Goal: Task Accomplishment & Management: Manage account settings

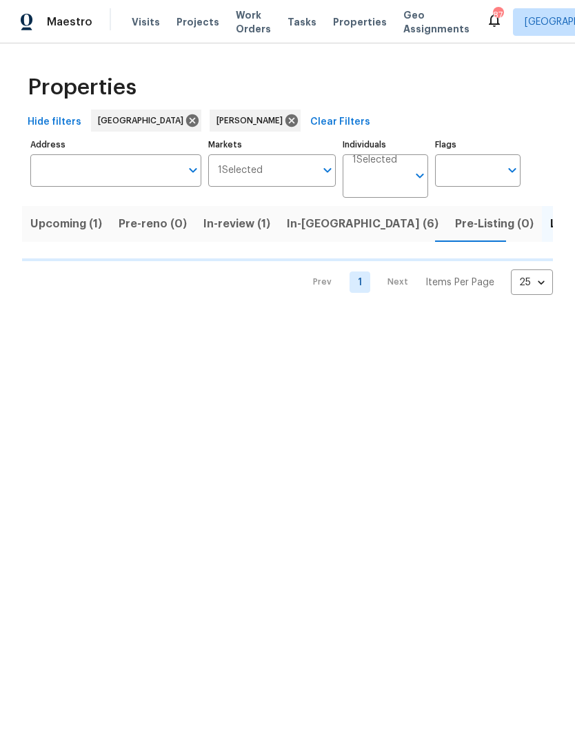
click at [159, 172] on input "Address" at bounding box center [105, 170] width 150 height 32
click at [135, 169] on input "Address" at bounding box center [105, 170] width 150 height 32
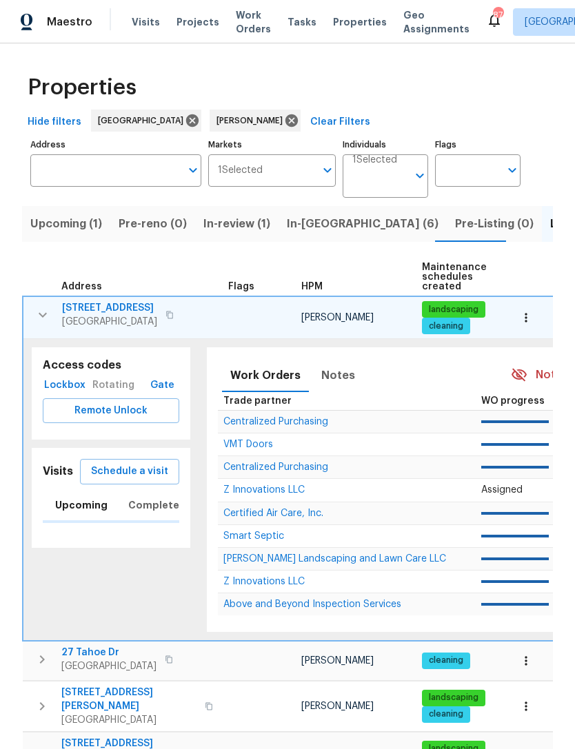
click at [78, 713] on span "Douglasville, GA 30135" at bounding box center [128, 720] width 135 height 14
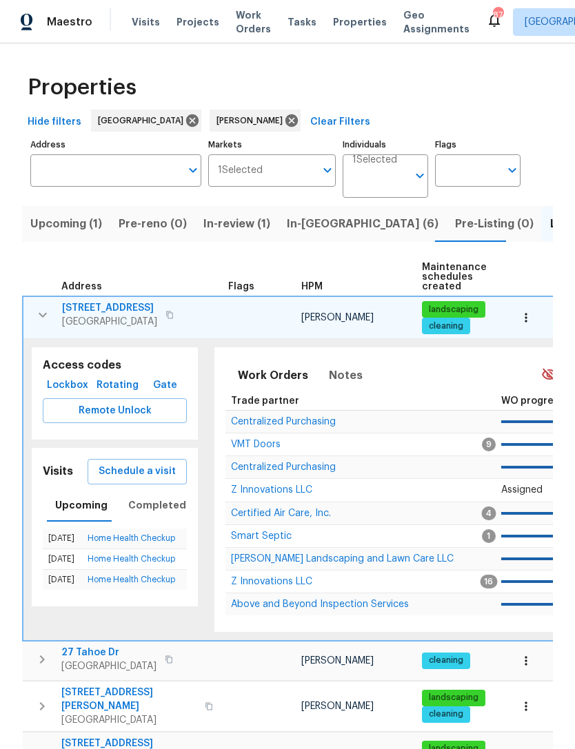
click at [145, 178] on input "Address" at bounding box center [105, 170] width 150 height 32
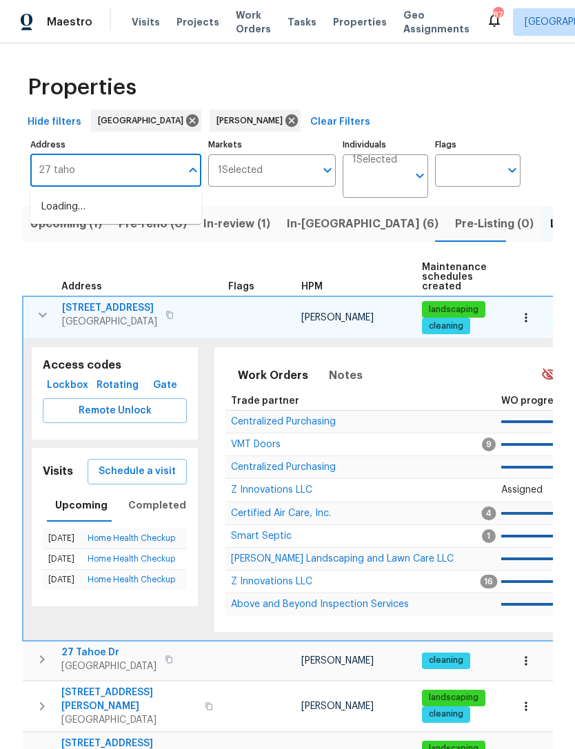
type input "27 tahoe"
click at [136, 210] on li "27 Tahoe Dr Newnan GA 30263" at bounding box center [115, 214] width 171 height 37
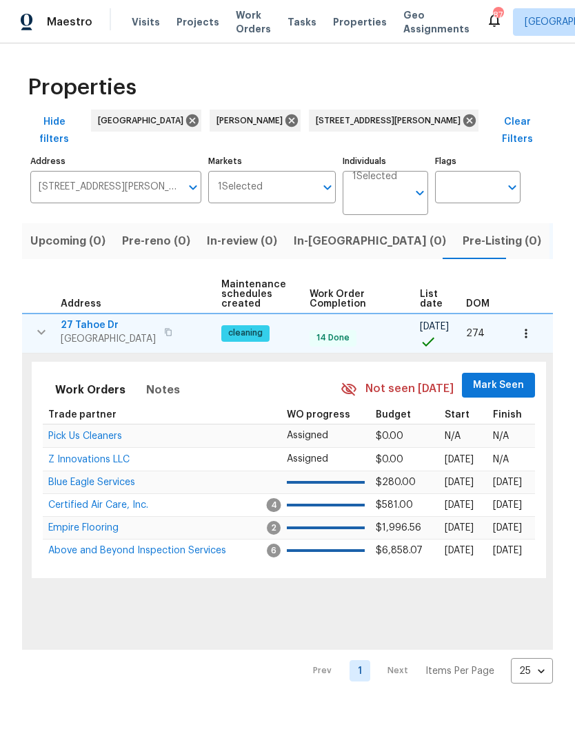
scroll to position [0, 176]
click at [498, 377] on span "Mark Seen" at bounding box center [499, 385] width 51 height 17
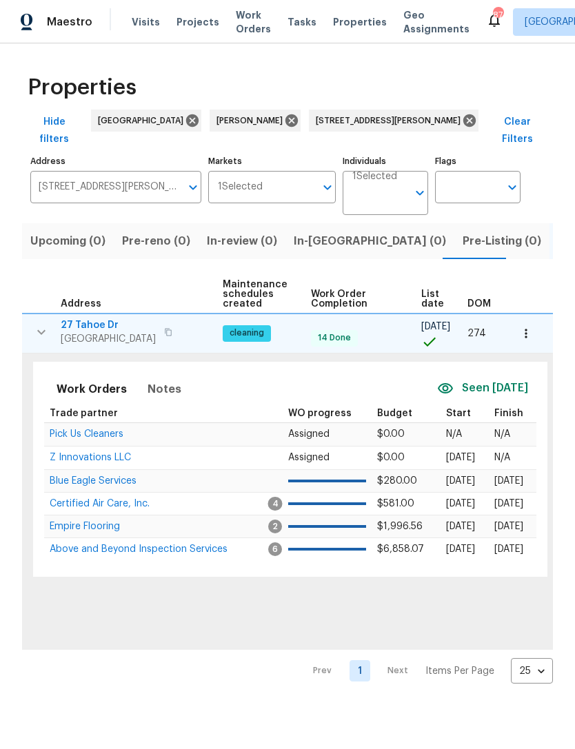
click at [530, 327] on icon "button" at bounding box center [526, 334] width 14 height 14
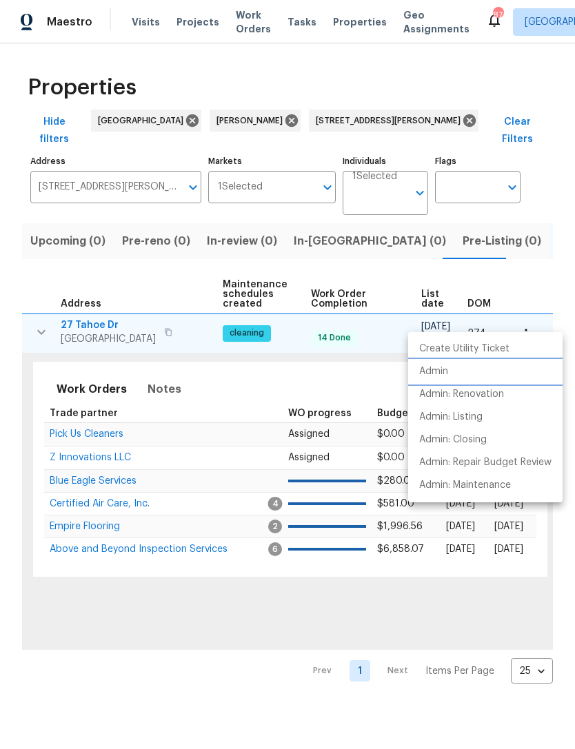
click at [440, 378] on p "Admin" at bounding box center [433, 372] width 29 height 14
click at [385, 121] on div at bounding box center [287, 374] width 575 height 749
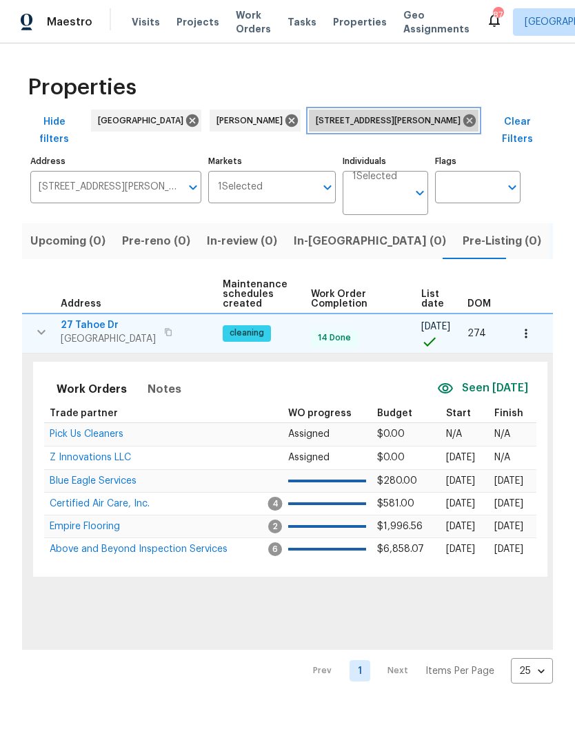
click at [462, 121] on icon at bounding box center [468, 120] width 12 height 12
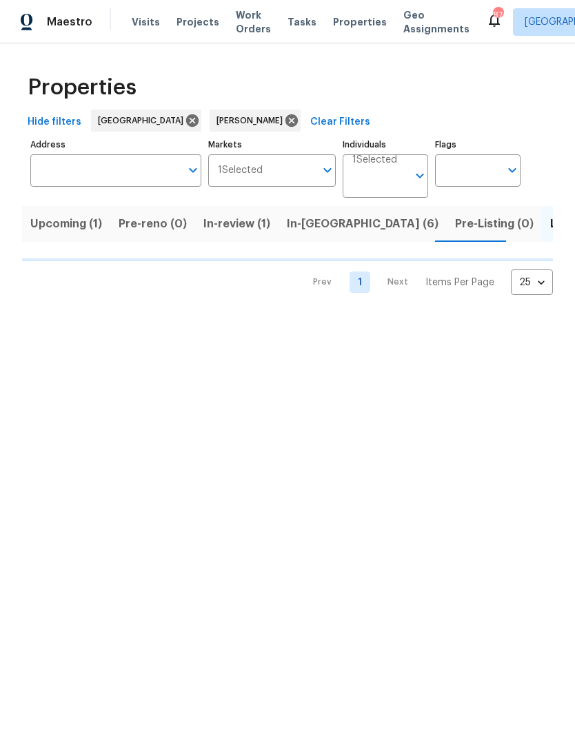
click at [312, 227] on span "In-reno (6)" at bounding box center [363, 223] width 152 height 19
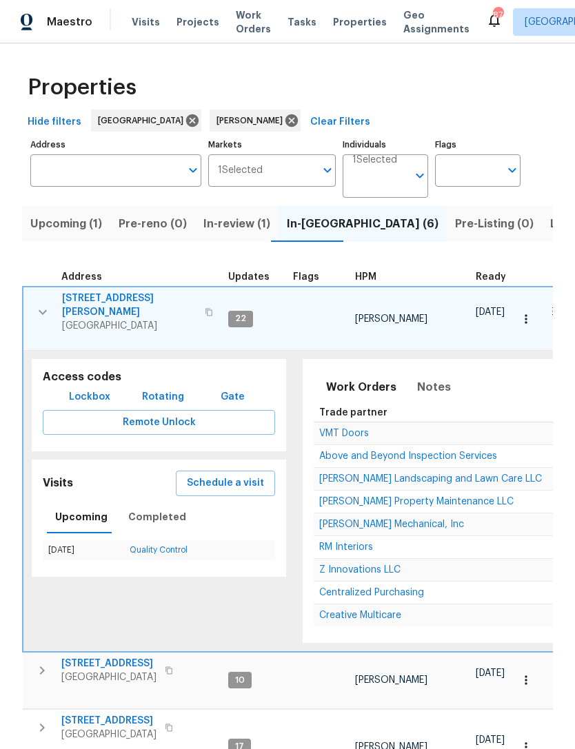
click at [30, 307] on button "button" at bounding box center [43, 312] width 28 height 41
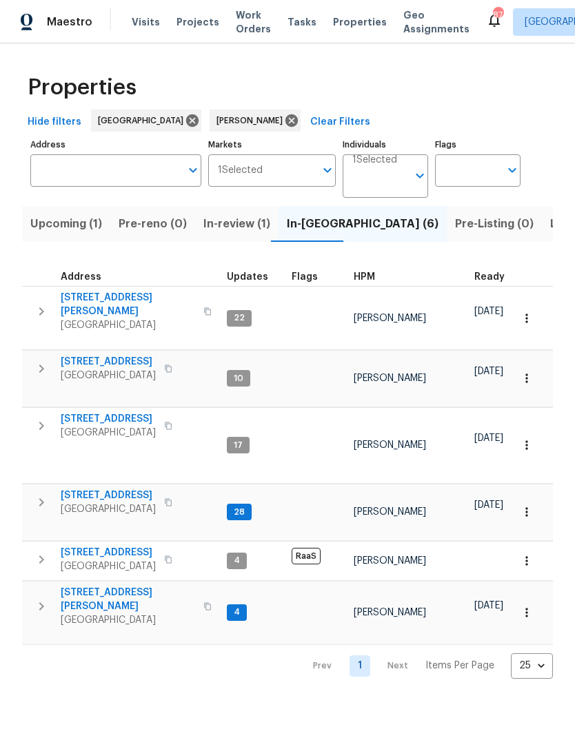
click at [43, 500] on icon "button" at bounding box center [41, 502] width 17 height 17
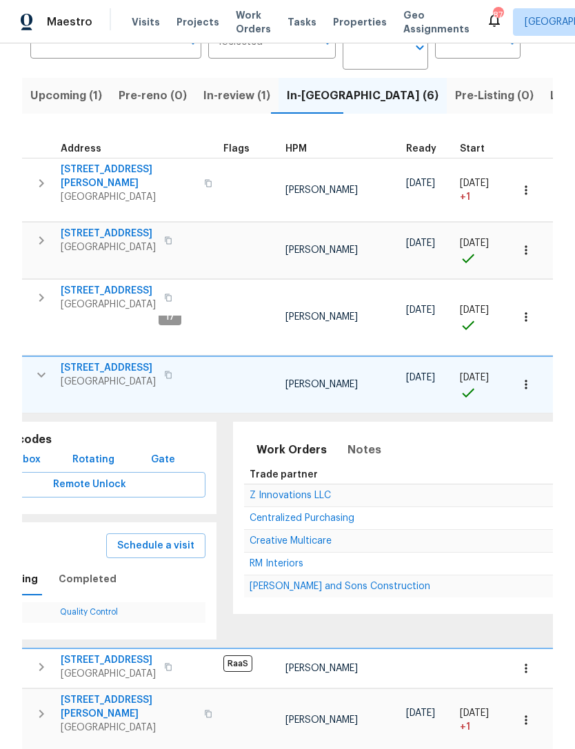
scroll to position [0, 69]
click at [465, 541] on td "Creative Multicare" at bounding box center [423, 541] width 356 height 23
click at [279, 536] on span "Creative Multicare" at bounding box center [291, 541] width 82 height 10
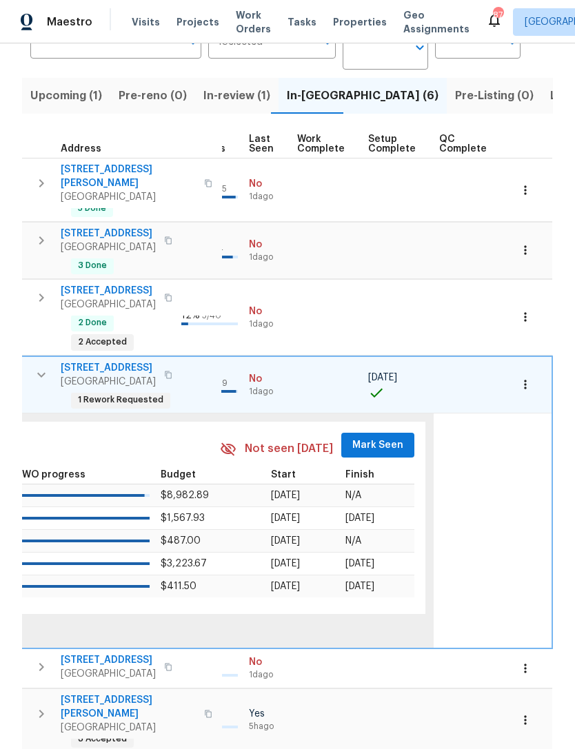
scroll to position [0, 658]
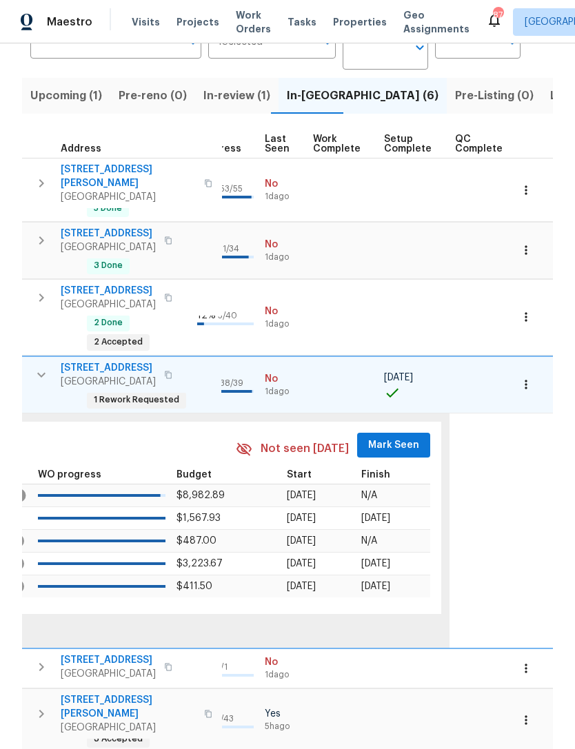
click at [393, 438] on span "Mark Seen" at bounding box center [393, 445] width 51 height 17
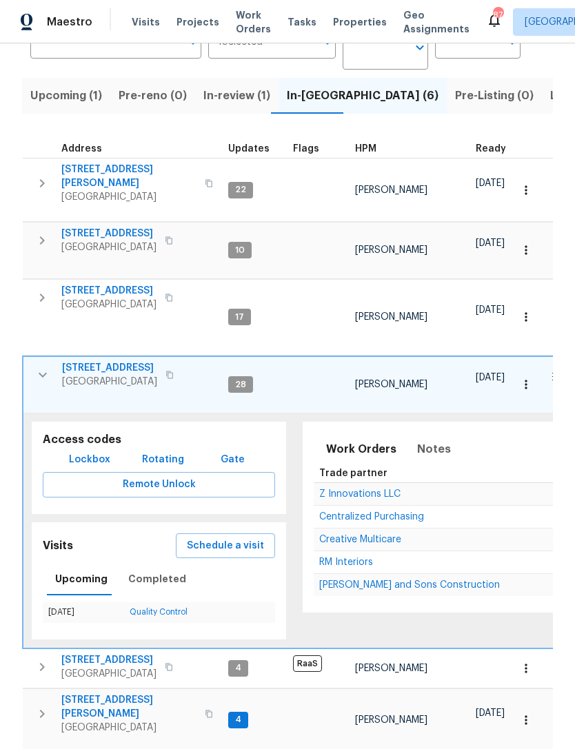
scroll to position [0, 0]
click at [45, 376] on icon "button" at bounding box center [42, 375] width 17 height 17
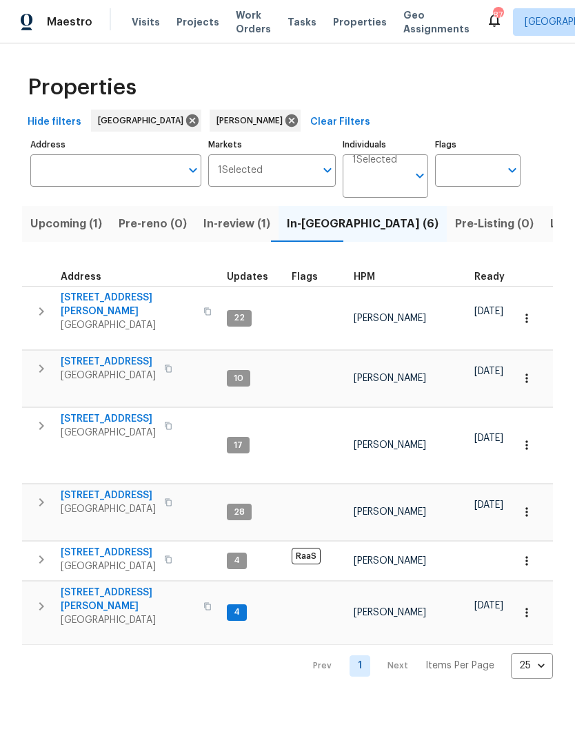
click at [41, 311] on icon "button" at bounding box center [41, 311] width 17 height 17
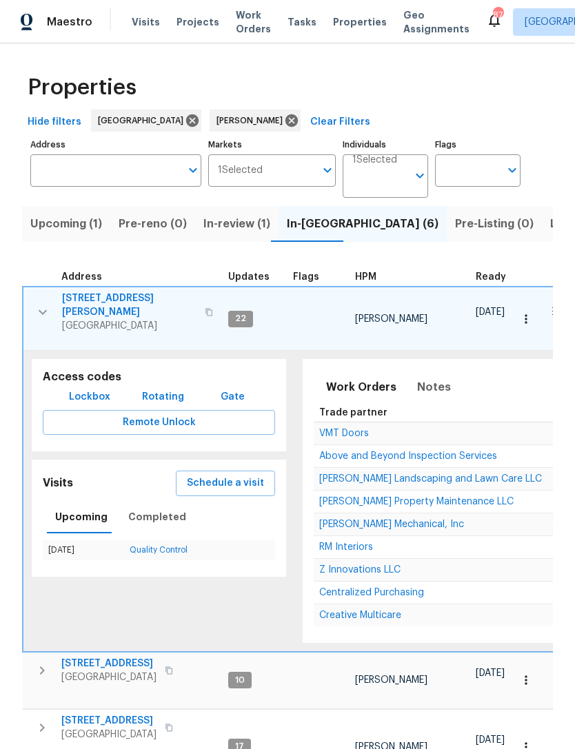
click at [36, 306] on icon "button" at bounding box center [42, 312] width 17 height 17
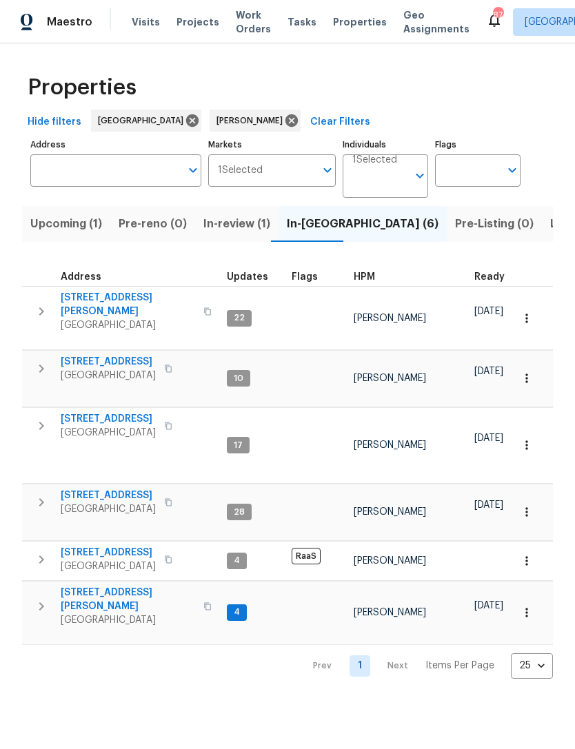
click at [39, 598] on icon "button" at bounding box center [41, 606] width 17 height 17
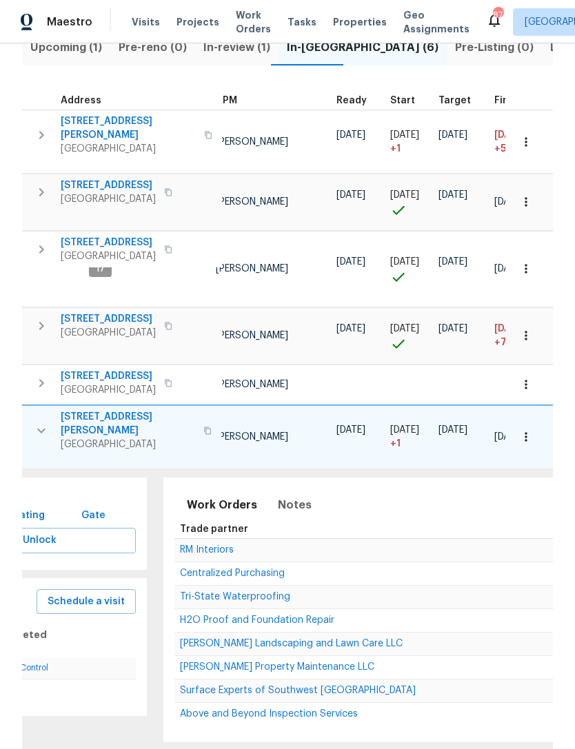
scroll to position [0, 134]
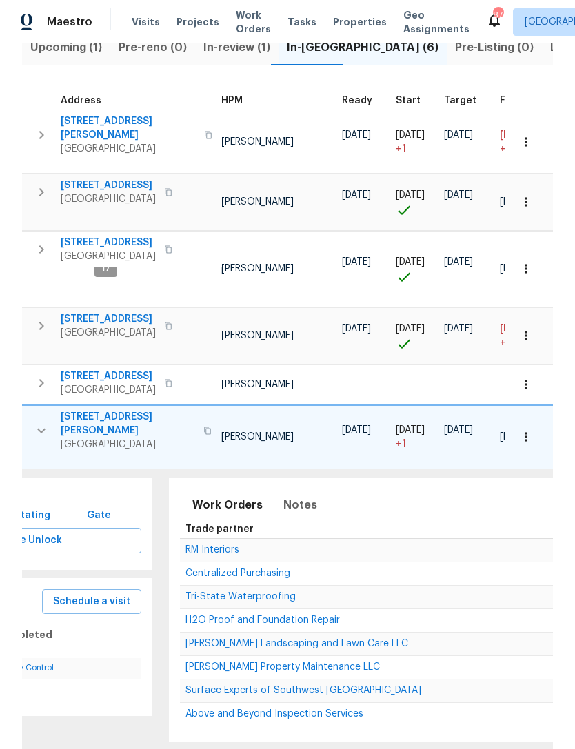
click at [203, 709] on span "Above and Beyond Inspection Services" at bounding box center [274, 714] width 178 height 10
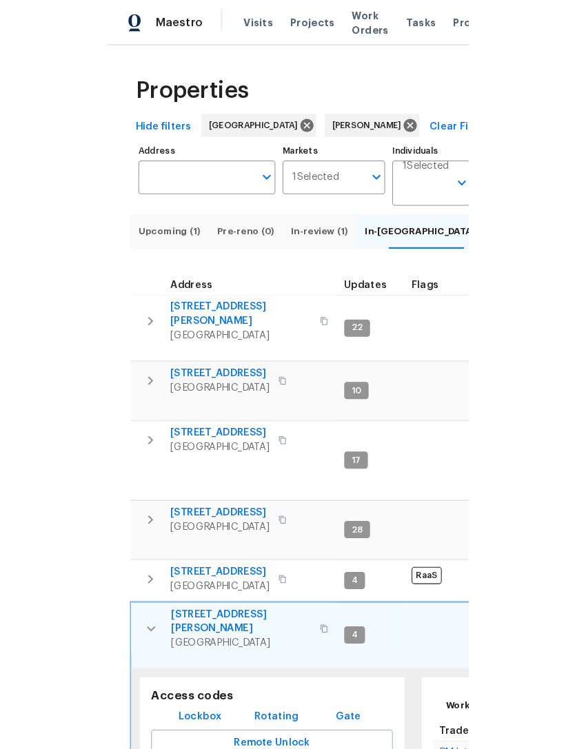
scroll to position [0, 0]
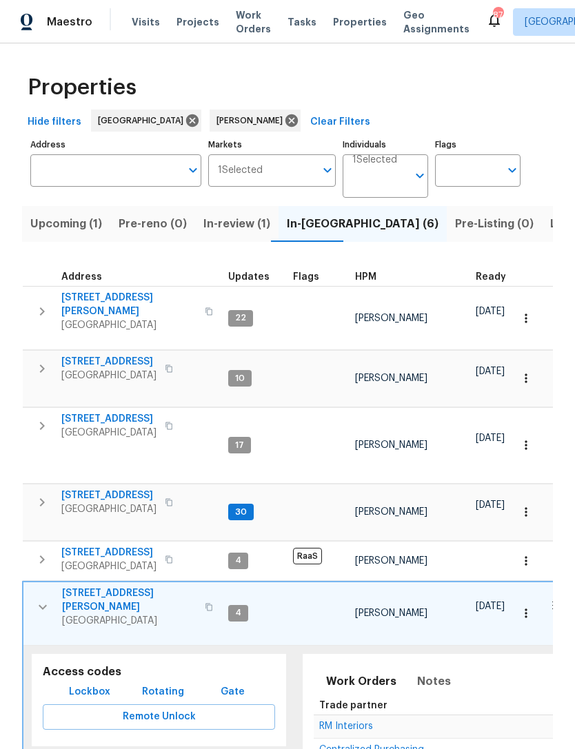
click at [133, 155] on input "Address" at bounding box center [105, 170] width 150 height 32
click at [132, 154] on input "Address" at bounding box center [105, 170] width 150 height 32
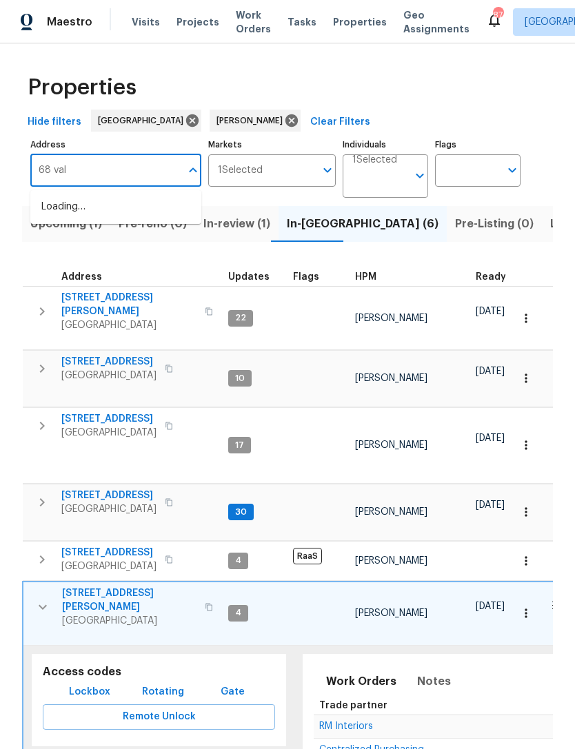
type input "68 vale"
click at [156, 201] on li "68 Vale Pt Newnan GA 30265" at bounding box center [115, 207] width 171 height 23
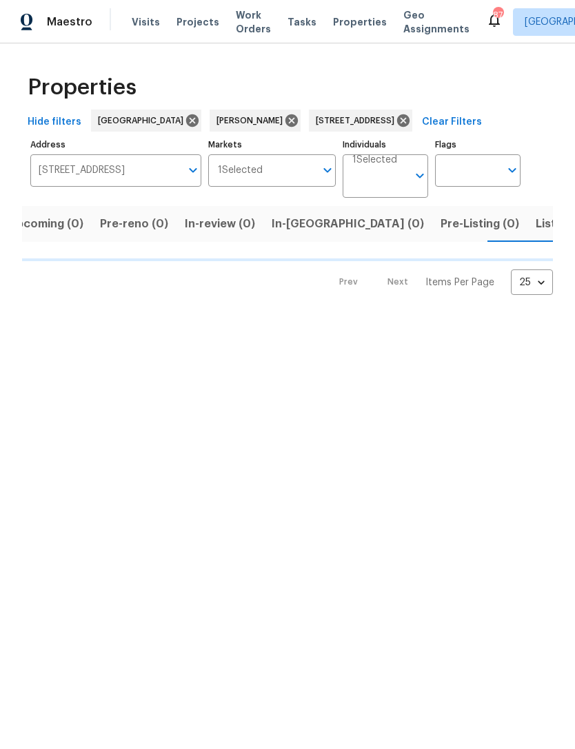
scroll to position [0, 22]
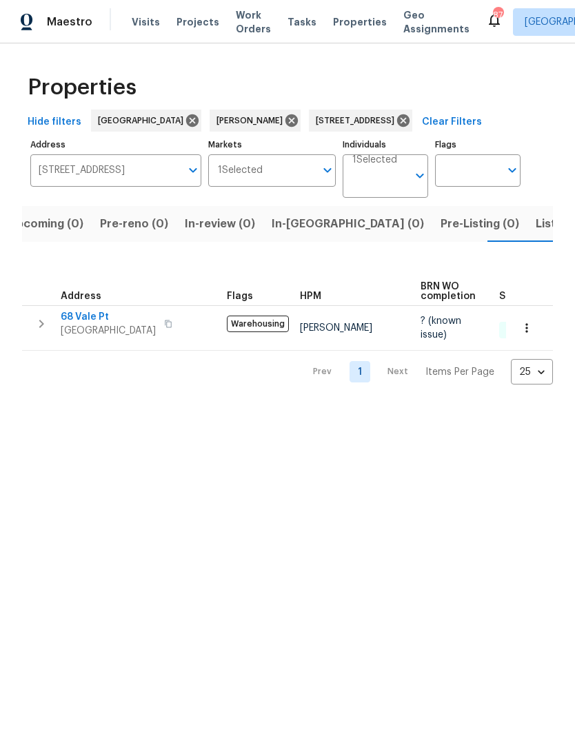
click at [52, 320] on button "button" at bounding box center [42, 324] width 28 height 28
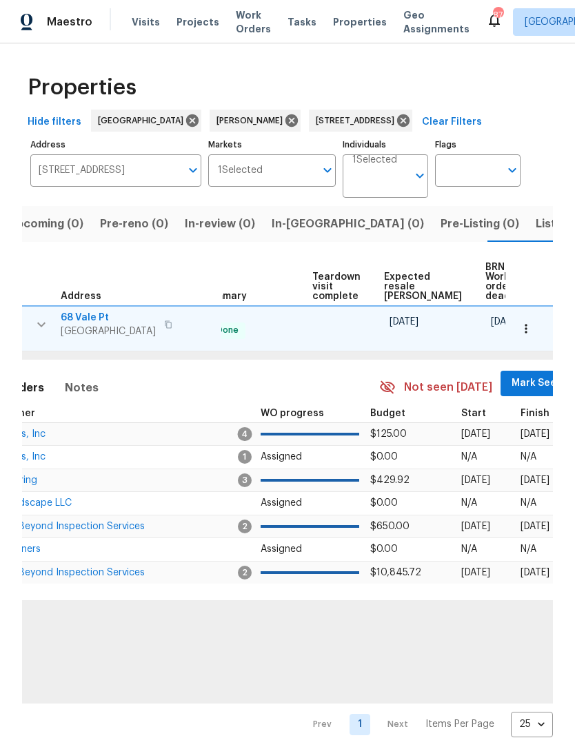
click at [511, 387] on span "Mark Seen" at bounding box center [536, 383] width 51 height 17
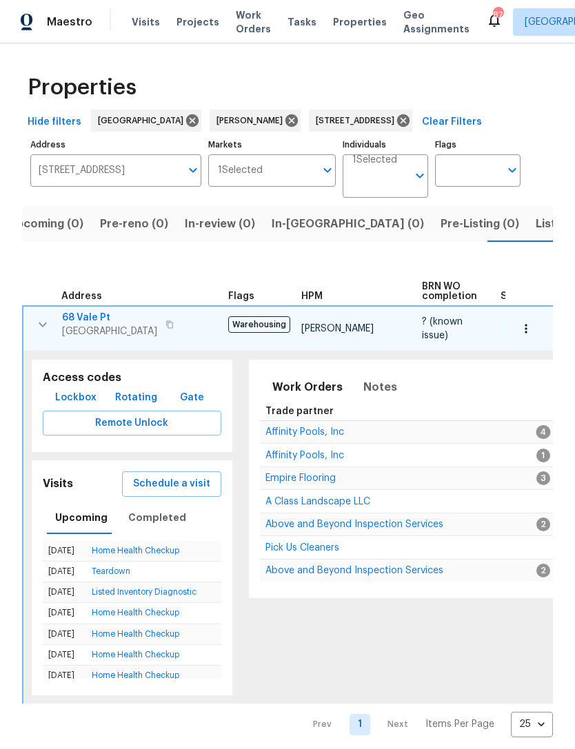
scroll to position [0, 0]
click at [340, 522] on span "Above and Beyond Inspection Services" at bounding box center [354, 525] width 178 height 10
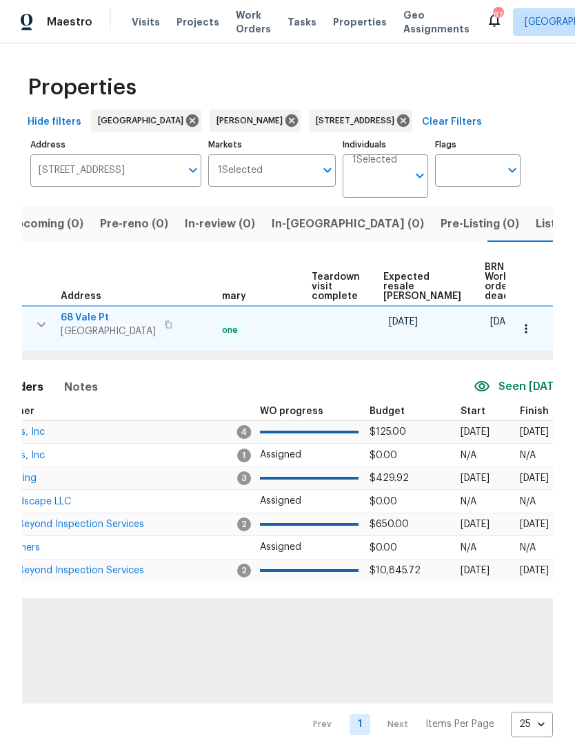
scroll to position [0, 298]
click at [529, 334] on icon "button" at bounding box center [526, 329] width 14 height 14
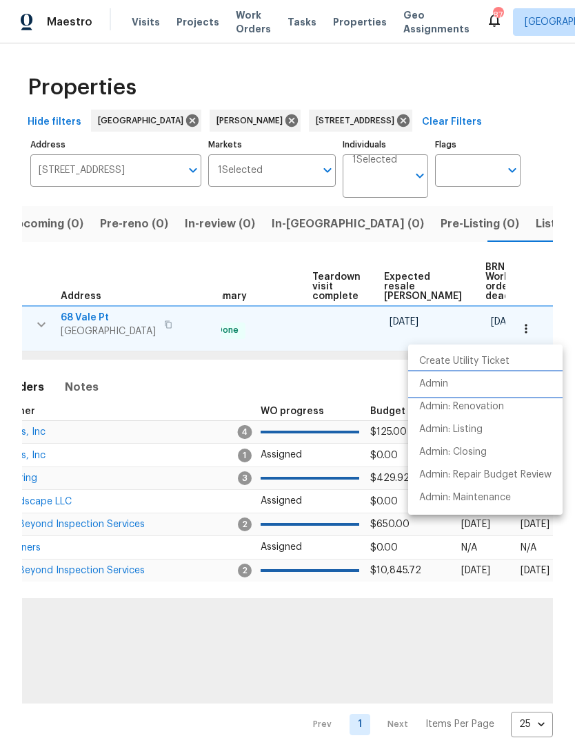
click at [456, 387] on li "Admin" at bounding box center [485, 384] width 154 height 23
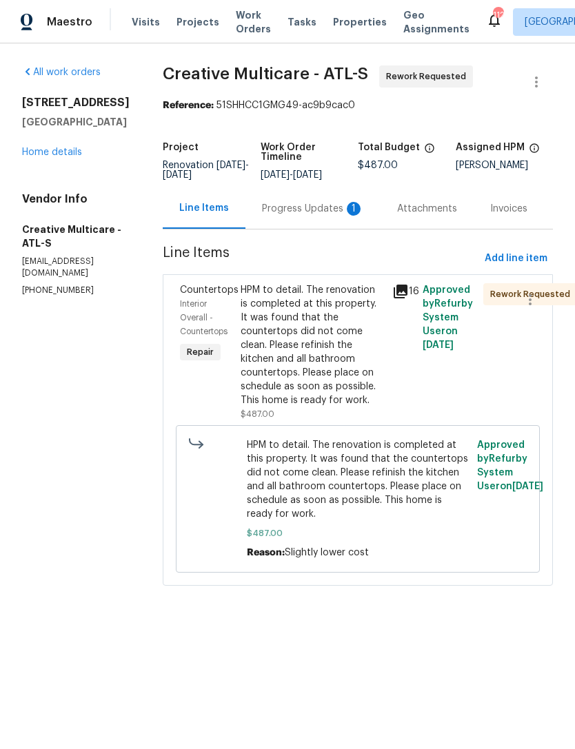
click at [309, 216] on div "Progress Updates 1" at bounding box center [313, 209] width 102 height 14
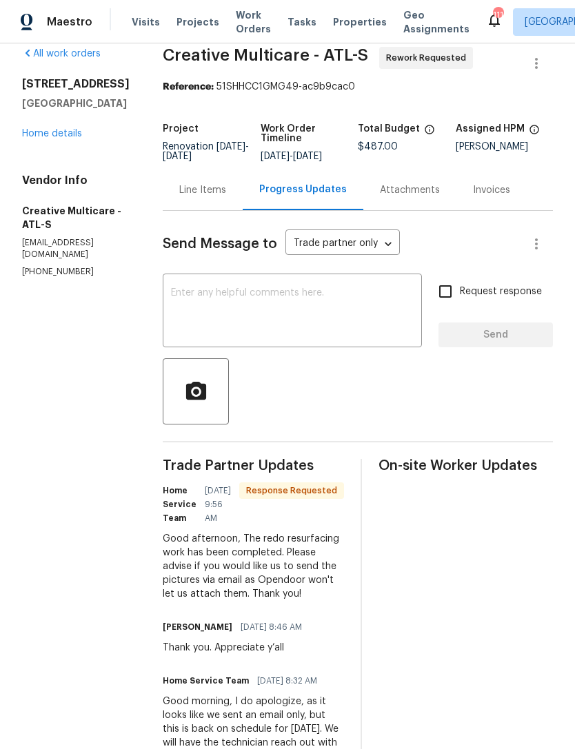
scroll to position [22, 0]
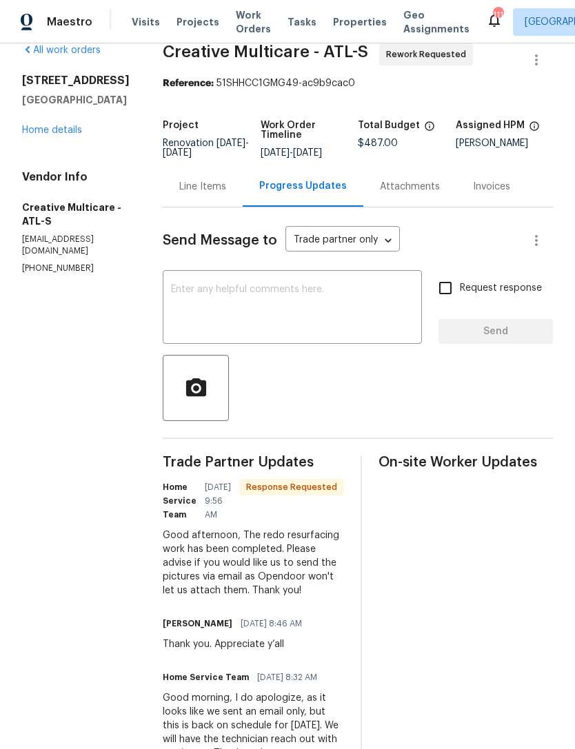
click at [241, 312] on textarea at bounding box center [292, 309] width 243 height 48
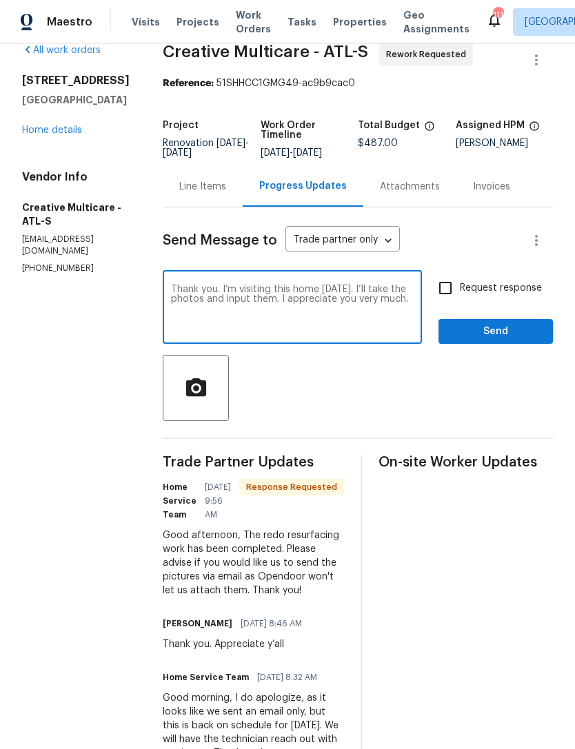
type textarea "Thank you. I’m visiting this home today. I’ll take the photos and input them. I…"
click at [441, 299] on input "Request response" at bounding box center [445, 288] width 29 height 29
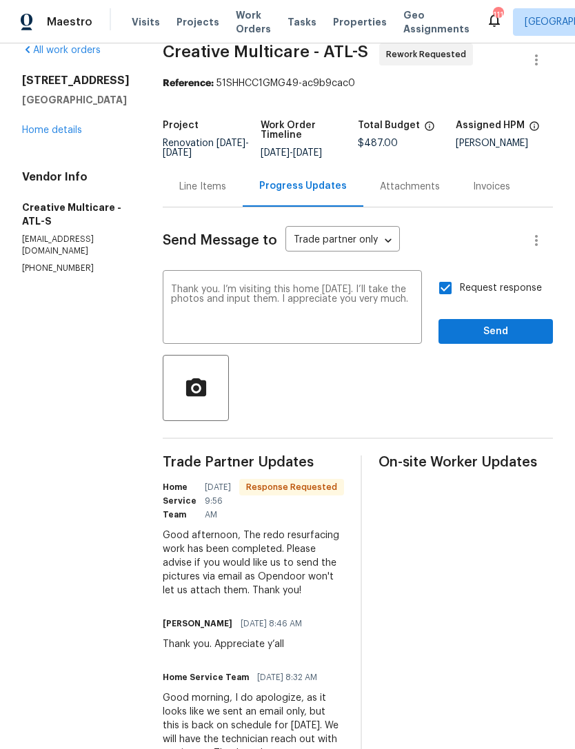
click at [460, 292] on input "Request response" at bounding box center [445, 288] width 29 height 29
checkbox input "false"
click at [494, 340] on span "Send" at bounding box center [495, 331] width 92 height 17
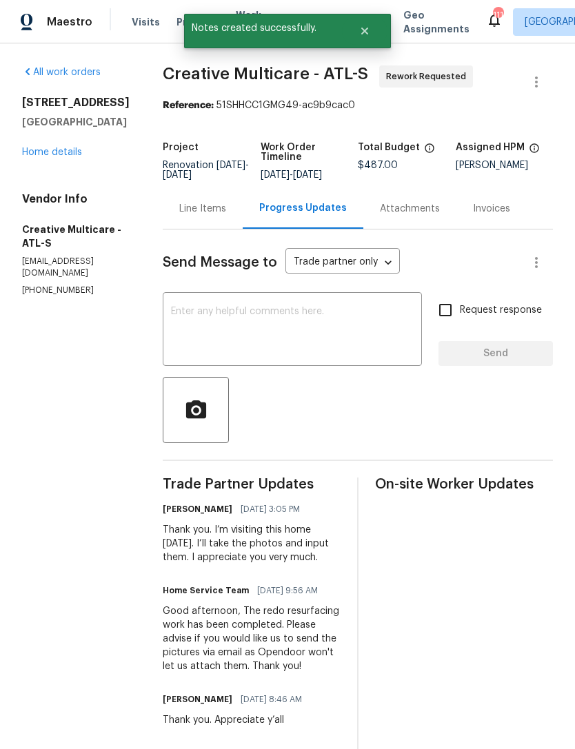
click at [73, 148] on link "Home details" at bounding box center [52, 153] width 60 height 10
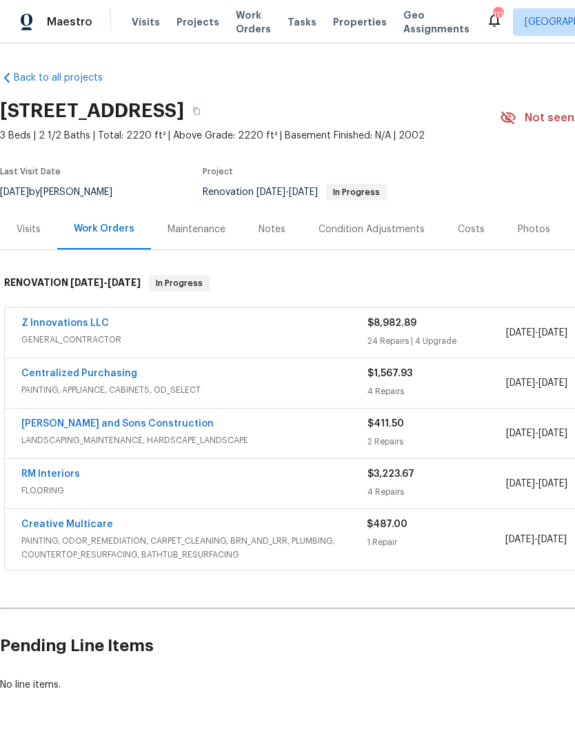
click at [81, 318] on link "Z Innovations LLC" at bounding box center [65, 323] width 88 height 10
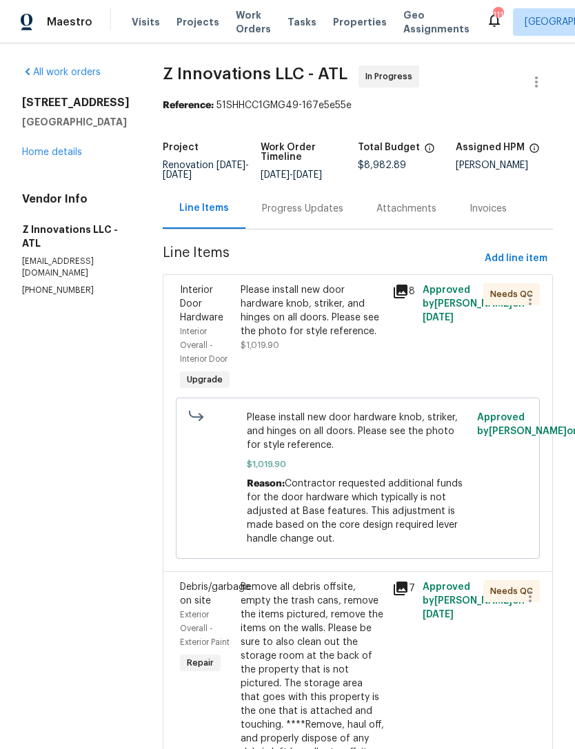
click at [320, 211] on div "Progress Updates" at bounding box center [302, 209] width 81 height 14
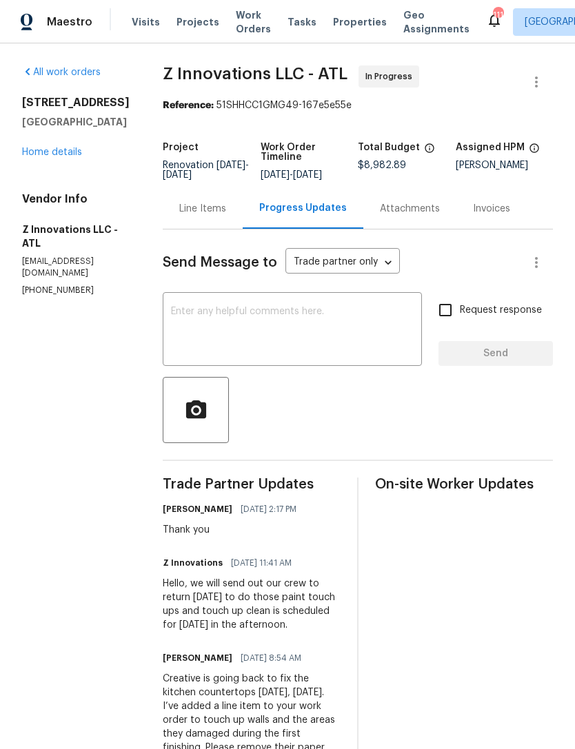
click at [355, 320] on textarea at bounding box center [292, 331] width 243 height 48
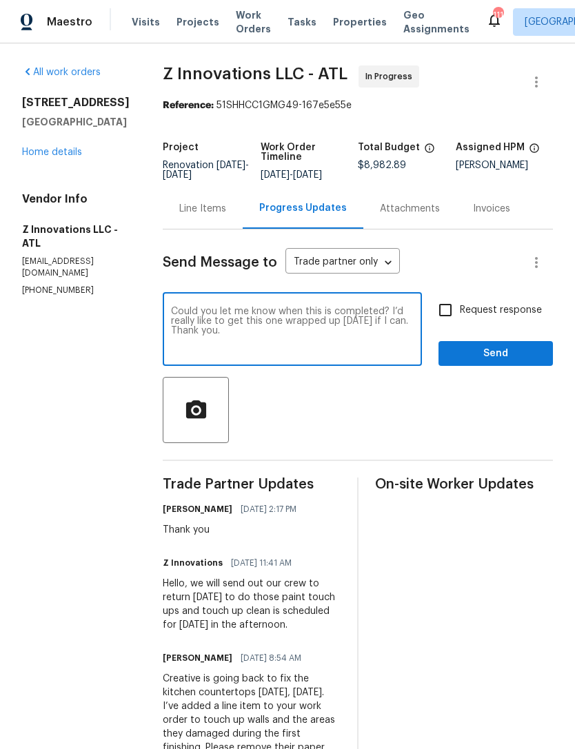
type textarea "Could you let me know when this is completed? I’d really like to get this one w…"
click at [443, 311] on input "Request response" at bounding box center [445, 310] width 29 height 29
checkbox input "true"
click at [483, 336] on div "Request response Send" at bounding box center [495, 331] width 114 height 70
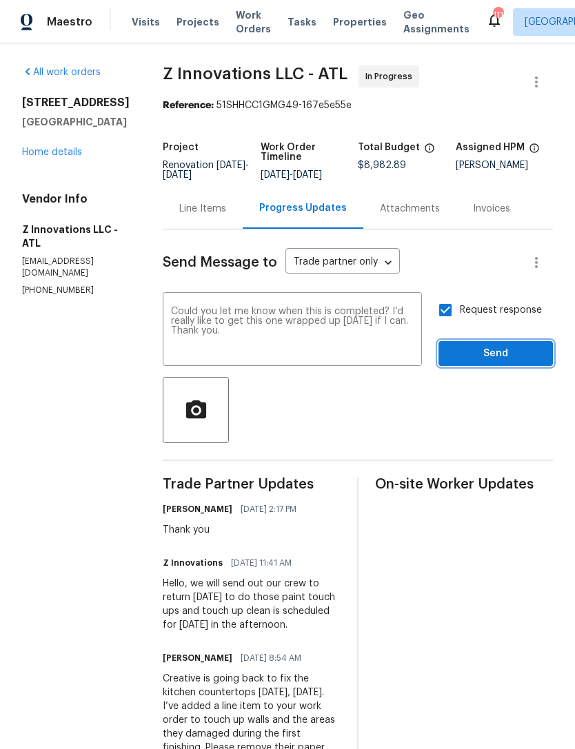
click at [518, 352] on span "Send" at bounding box center [495, 353] width 92 height 17
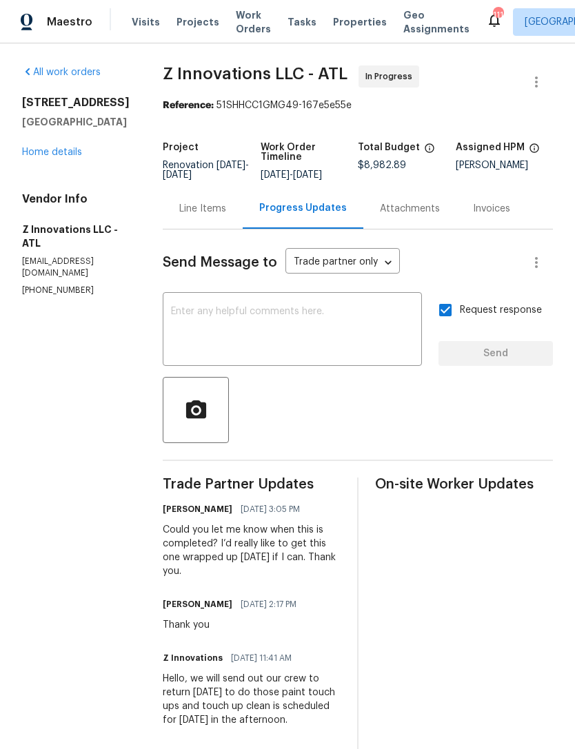
click at [46, 148] on link "Home details" at bounding box center [52, 153] width 60 height 10
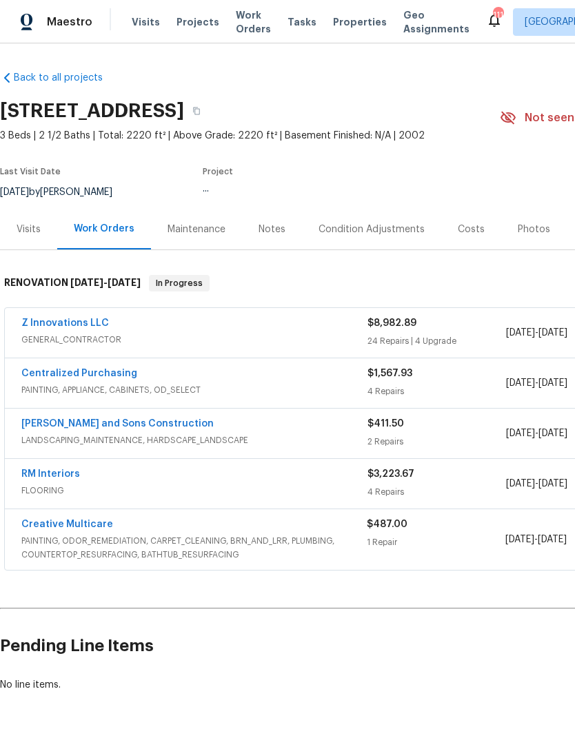
click at [263, 239] on div "Notes" at bounding box center [272, 229] width 60 height 41
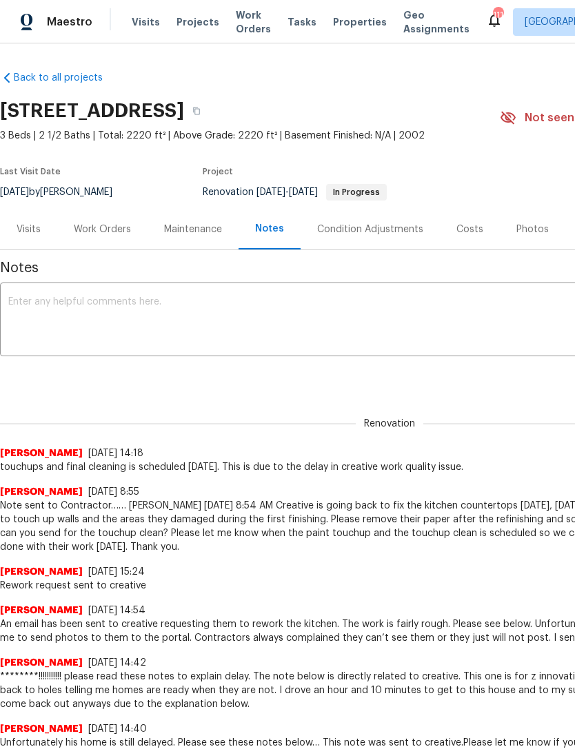
click at [120, 305] on textarea at bounding box center [389, 321] width 762 height 48
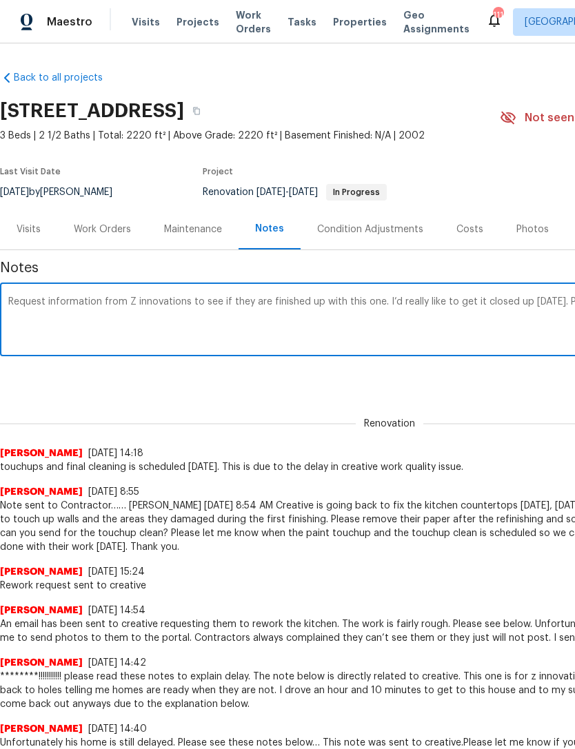
click at [9, 298] on textarea "Request information from Z innovations to see if they are finished up with this…" at bounding box center [389, 321] width 762 height 48
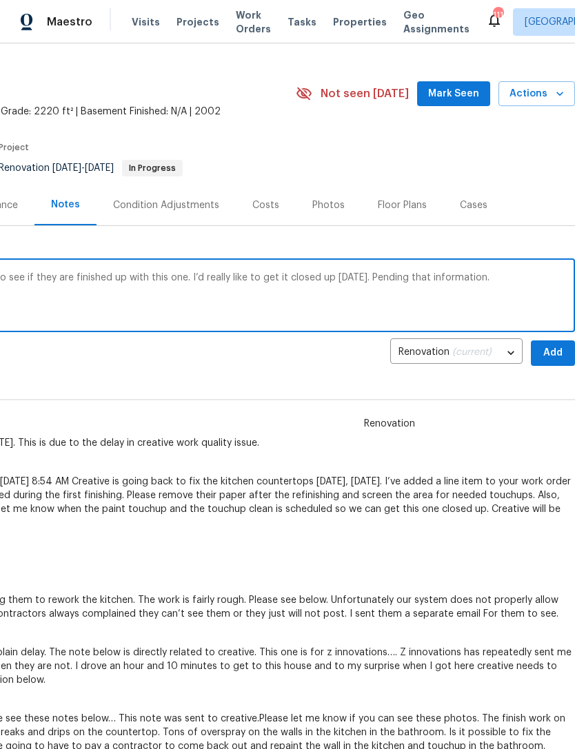
scroll to position [24, 204]
type textarea "I Request information from Z innovations to see if they are finished up with th…"
click at [550, 348] on span "Add" at bounding box center [553, 353] width 22 height 17
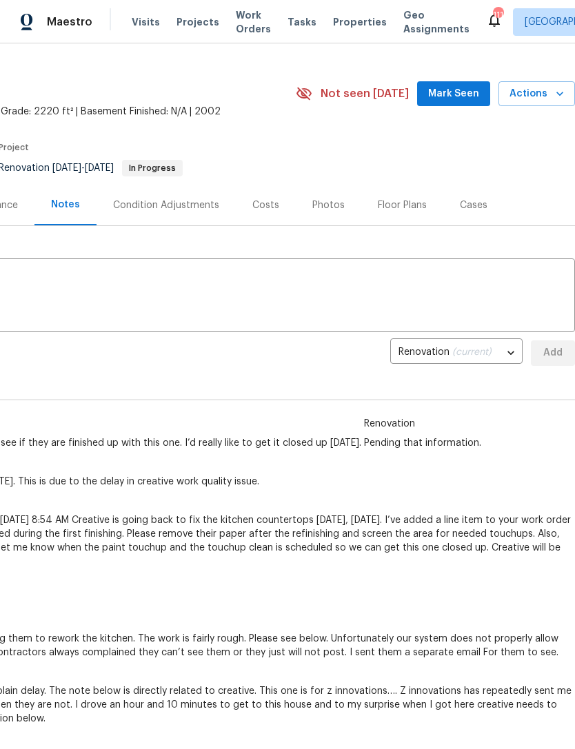
click at [460, 101] on span "Mark Seen" at bounding box center [453, 93] width 51 height 17
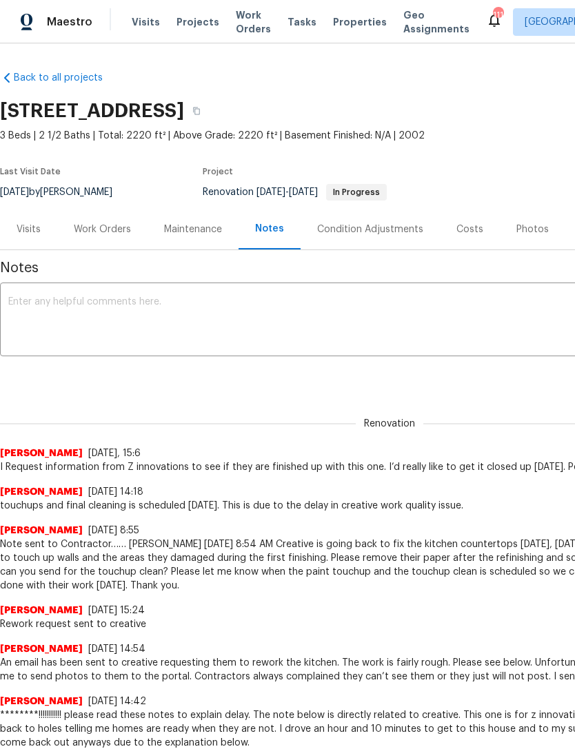
scroll to position [0, 0]
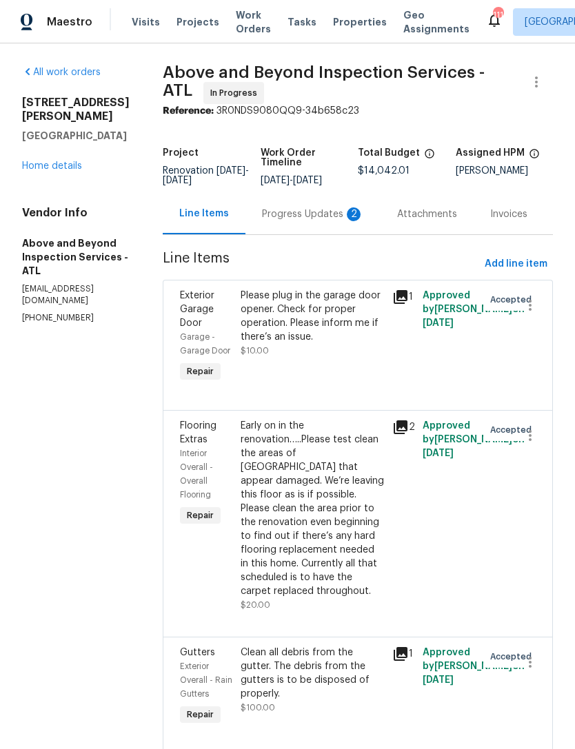
click at [323, 210] on div "Progress Updates 2" at bounding box center [313, 214] width 102 height 14
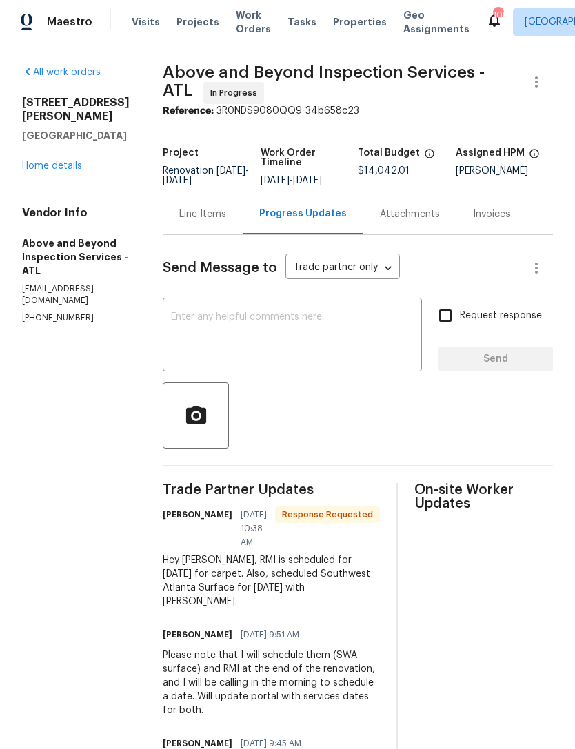
click at [248, 329] on textarea at bounding box center [292, 336] width 243 height 48
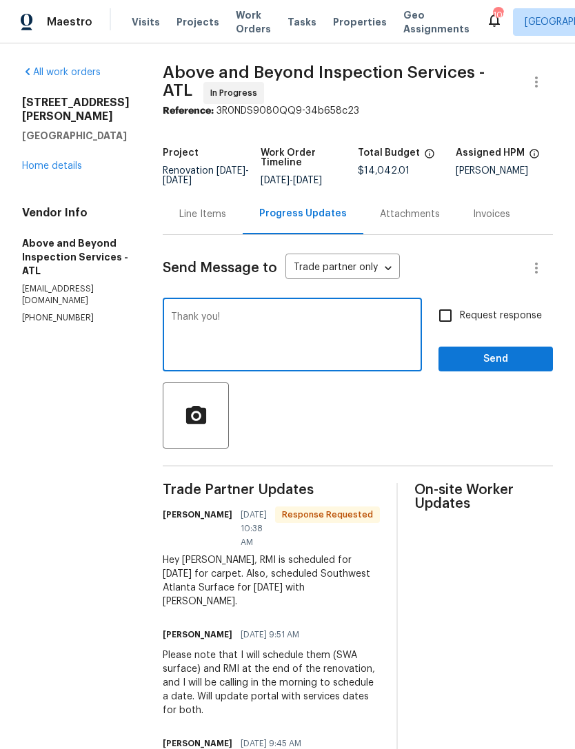
type textarea "Thank you!"
click at [503, 366] on span "Send" at bounding box center [495, 359] width 92 height 17
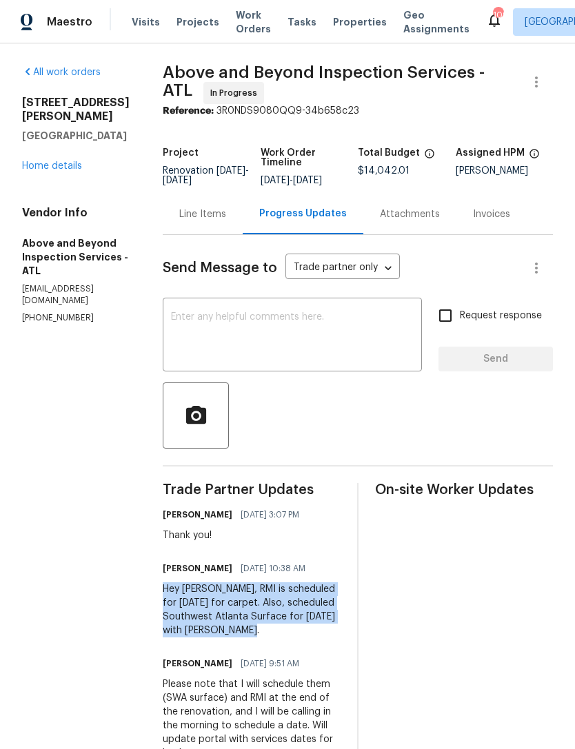
click at [46, 161] on link "Home details" at bounding box center [52, 166] width 60 height 10
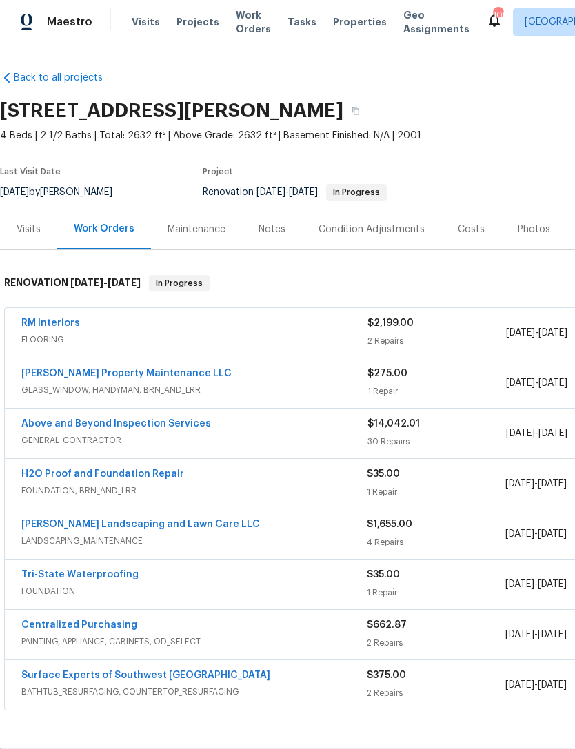
click at [276, 230] on div "Notes" at bounding box center [271, 230] width 27 height 14
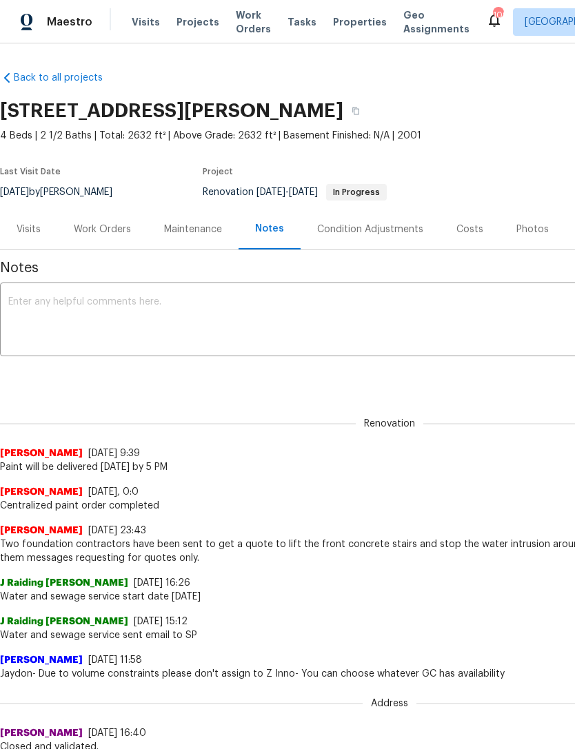
click at [72, 317] on textarea at bounding box center [389, 321] width 762 height 48
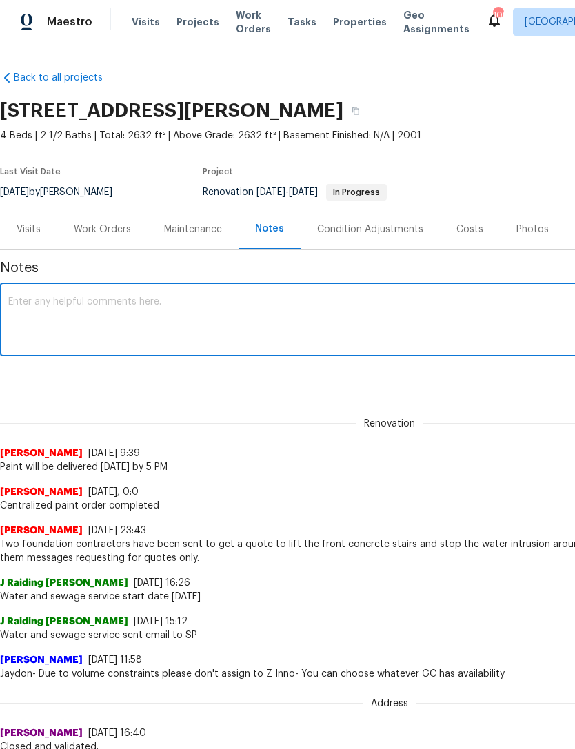
click at [58, 320] on textarea at bounding box center [389, 321] width 762 height 48
paste textarea "Hey Jaydon, RMI is scheduled for Tuesday 9/16 for carpet. Also, scheduled South…"
click at [70, 305] on textarea "Hey Jaydon, RMI is scheduled for Tuesday 9/16 for carpet. Also, scheduled South…" at bounding box center [389, 321] width 762 height 48
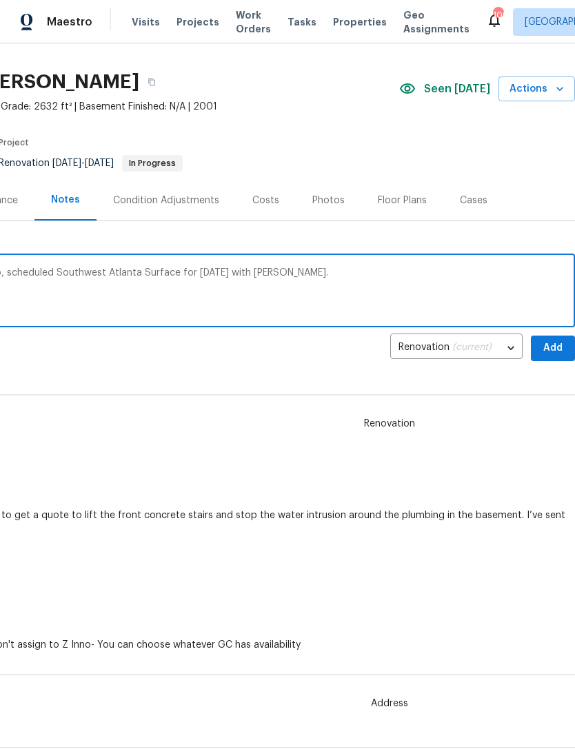
scroll to position [30, 204]
type textarea "RMI is scheduled for Tuesday 9/16 for carpet. Also, scheduled Southwest Atlanta…"
click at [556, 345] on span "Add" at bounding box center [553, 347] width 22 height 17
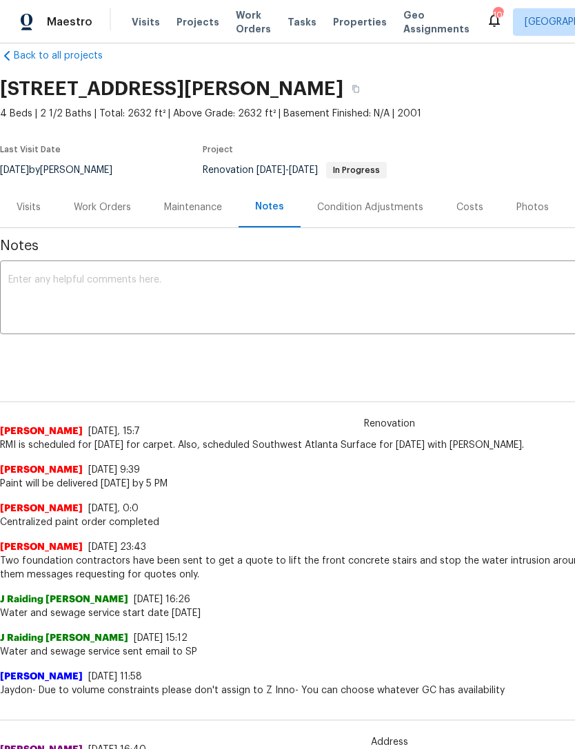
scroll to position [21, 0]
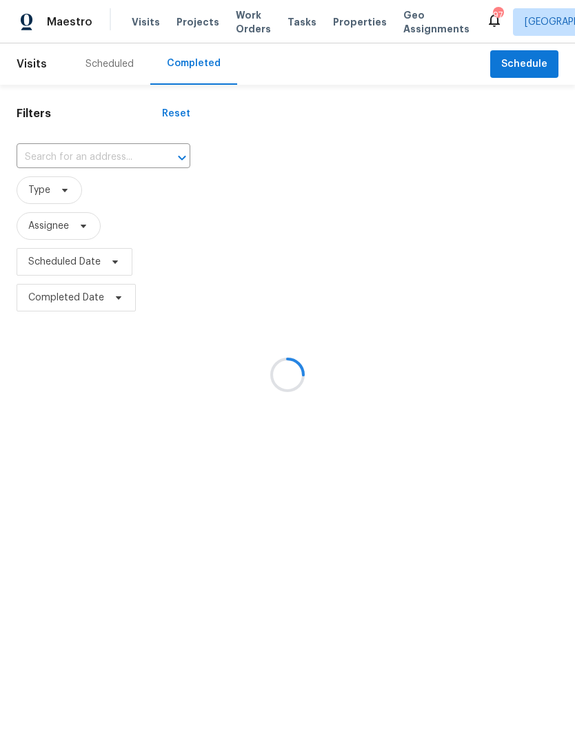
click at [113, 154] on div at bounding box center [287, 374] width 575 height 749
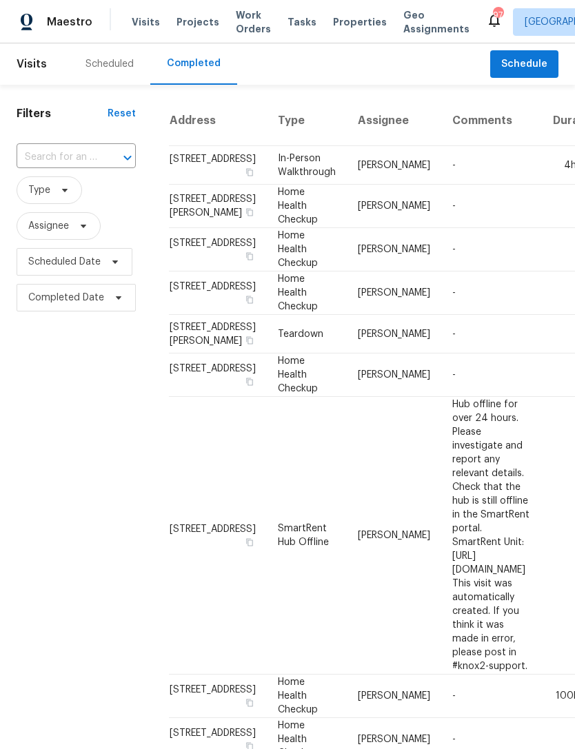
click at [85, 151] on input "text" at bounding box center [57, 157] width 81 height 21
type input "68 vale"
click at [80, 196] on li "[STREET_ADDRESS]" at bounding box center [75, 189] width 117 height 23
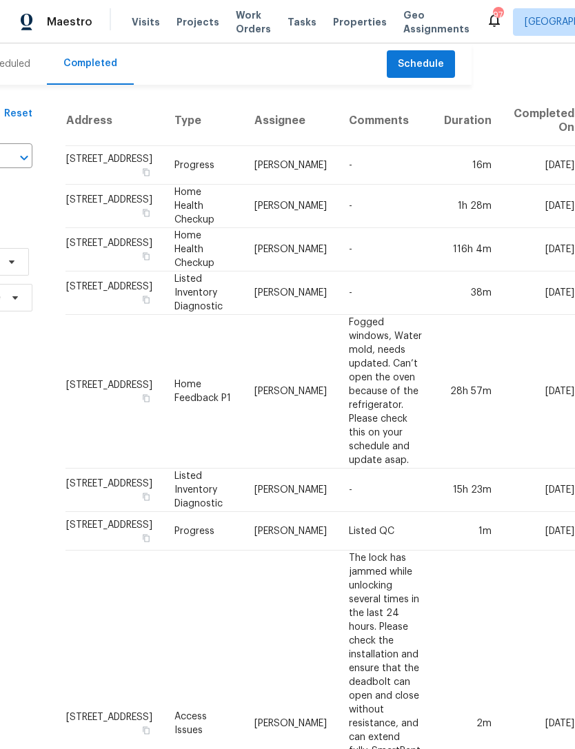
scroll to position [0, 120]
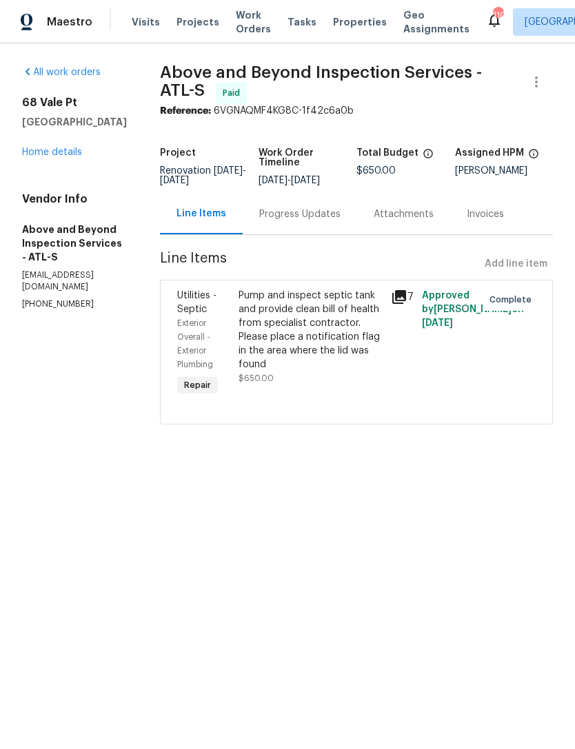
click at [64, 155] on link "Home details" at bounding box center [52, 153] width 60 height 10
